Goal: Task Accomplishment & Management: Use online tool/utility

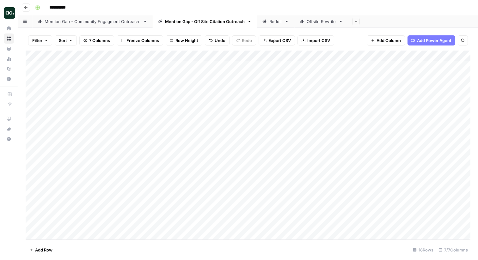
click at [107, 65] on div "Add Column" at bounding box center [248, 145] width 445 height 189
click at [285, 65] on div "Add Column" at bounding box center [248, 145] width 445 height 189
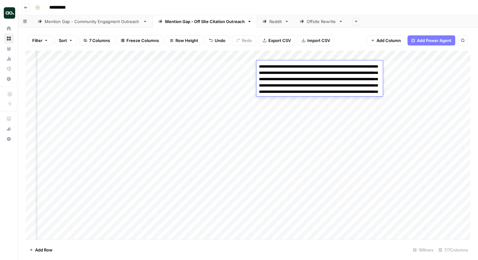
click at [427, 114] on div "Add Column" at bounding box center [248, 145] width 445 height 189
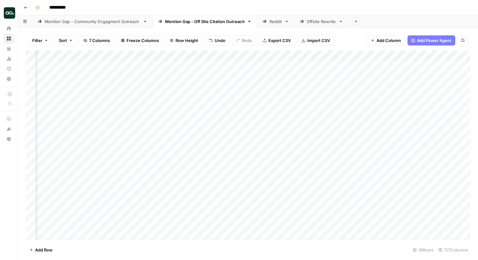
click at [386, 57] on div "Add Column" at bounding box center [248, 145] width 445 height 189
click at [435, 73] on div "Add Column" at bounding box center [248, 145] width 445 height 189
click at [429, 66] on div "Add Column" at bounding box center [248, 145] width 445 height 189
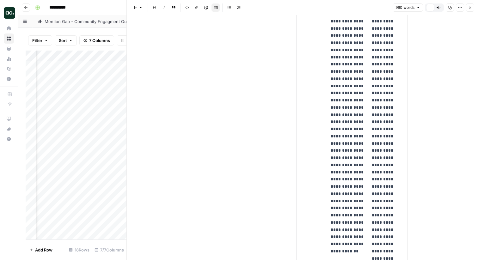
scroll to position [434, 0]
click at [471, 9] on icon "button" at bounding box center [471, 8] width 4 height 4
